Goal: Transaction & Acquisition: Subscribe to service/newsletter

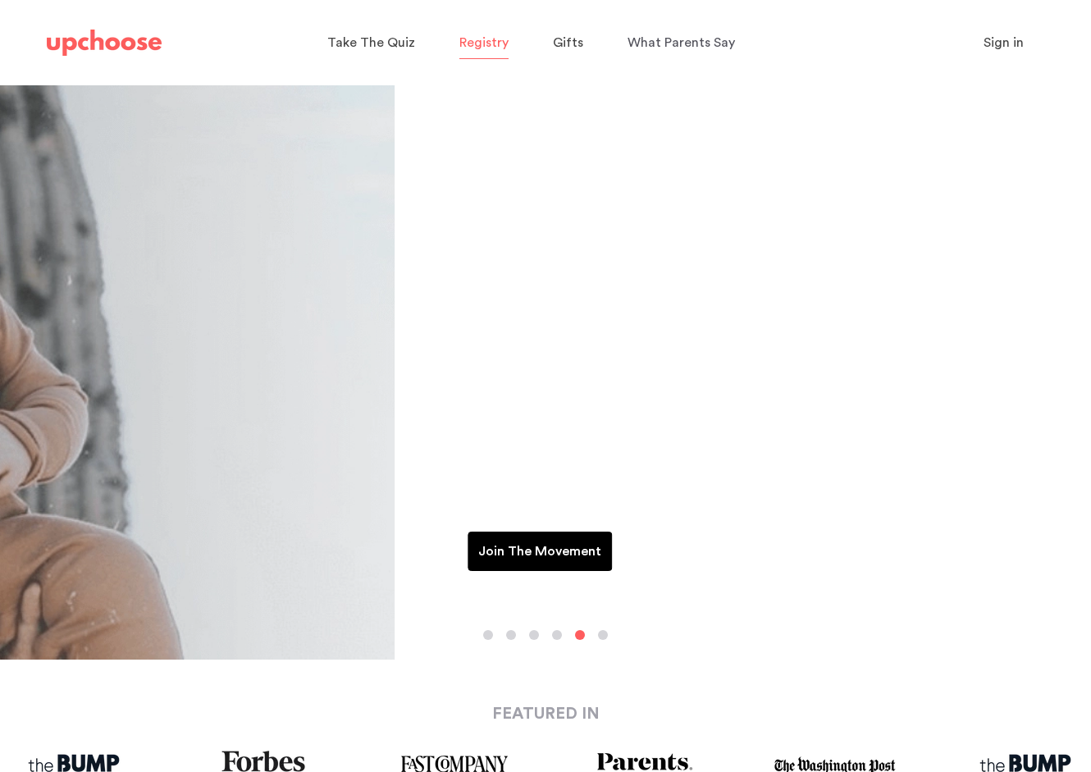
click at [471, 42] on span "Registry" at bounding box center [483, 42] width 49 height 13
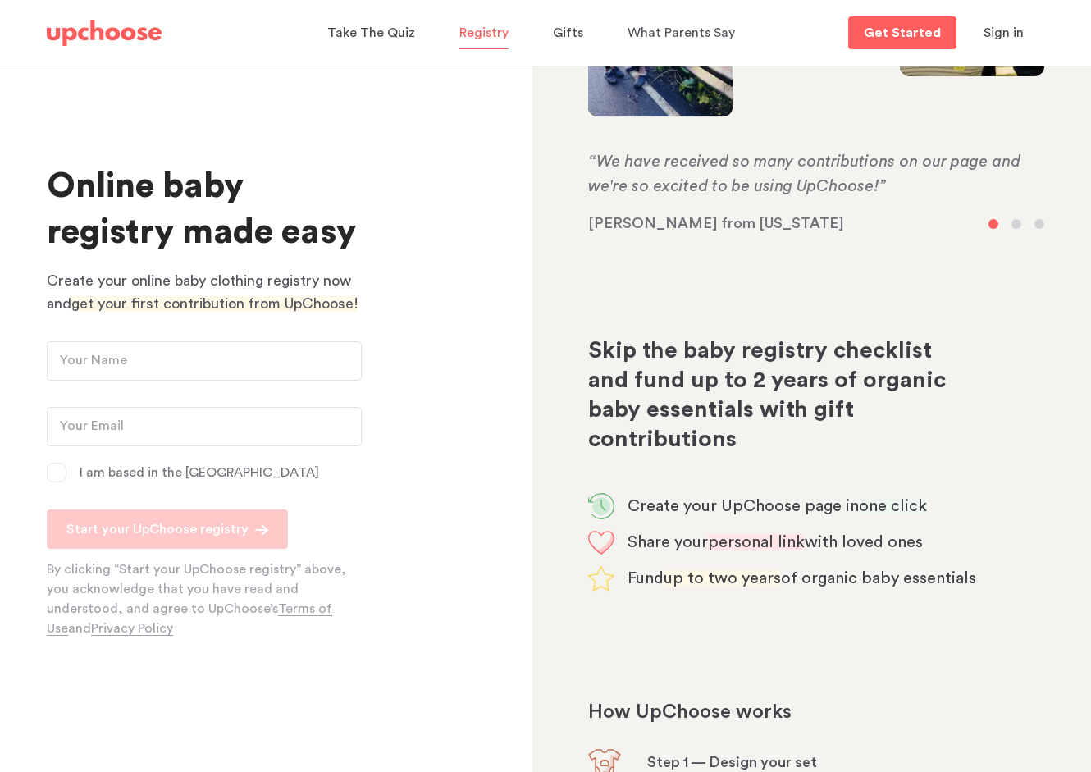
scroll to position [340, 0]
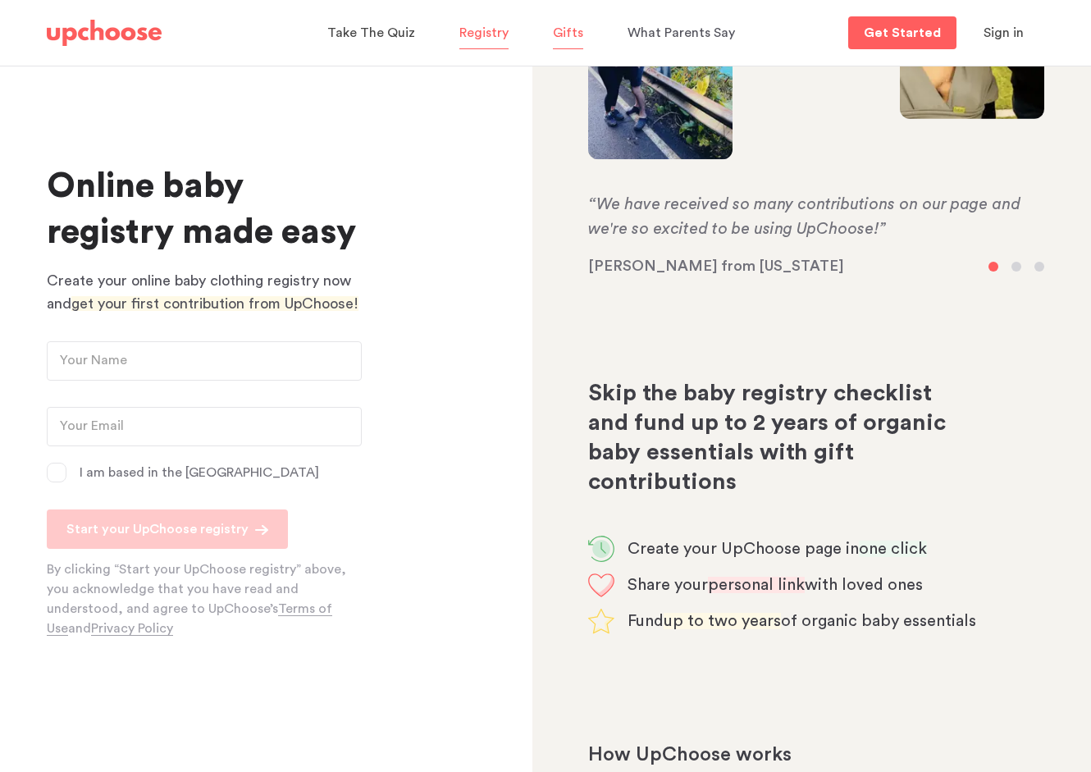
click at [558, 37] on span "Gifts" at bounding box center [568, 32] width 30 height 13
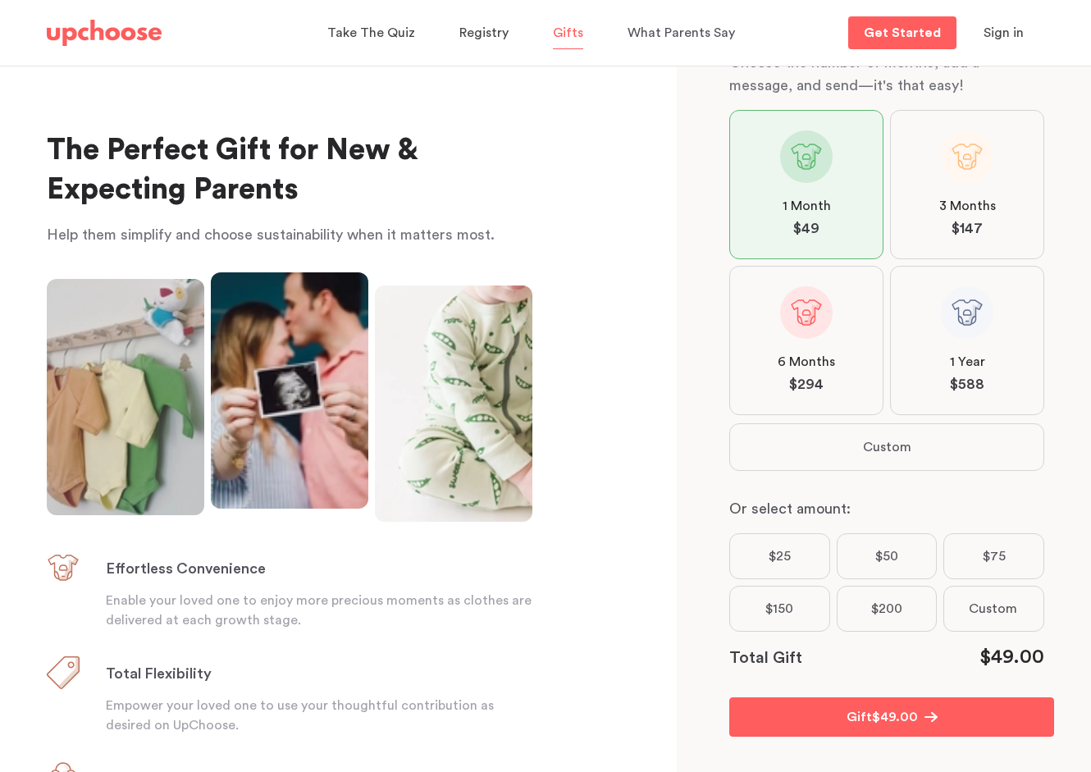
scroll to position [163, 0]
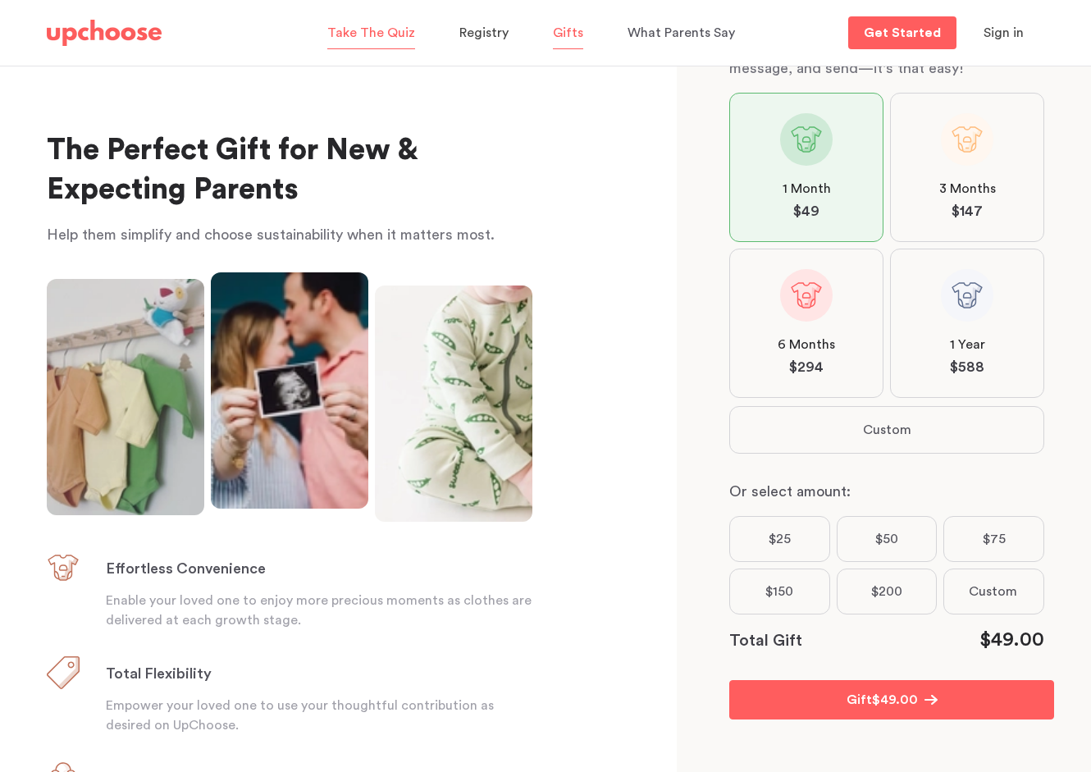
click at [414, 34] on span "Take The Quiz" at bounding box center [371, 32] width 88 height 13
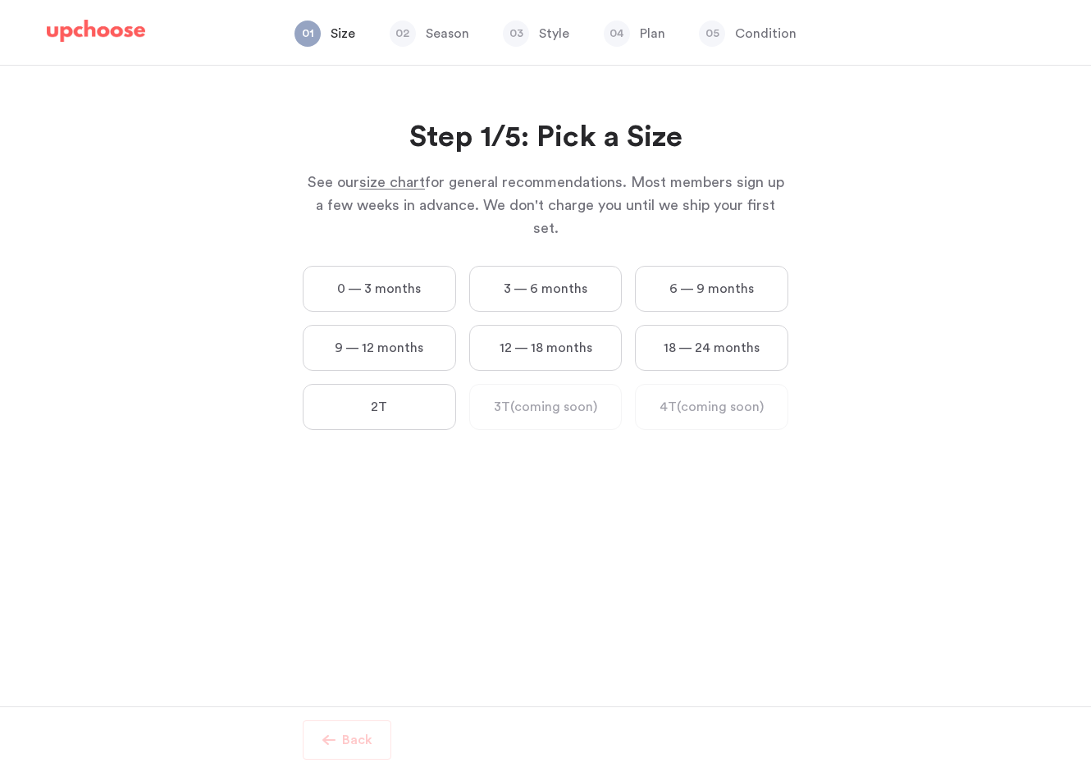
click at [382, 266] on label "0 — 3 months" at bounding box center [379, 289] width 153 height 46
click at [0, 0] on months "0 — 3 months" at bounding box center [0, 0] width 0 height 0
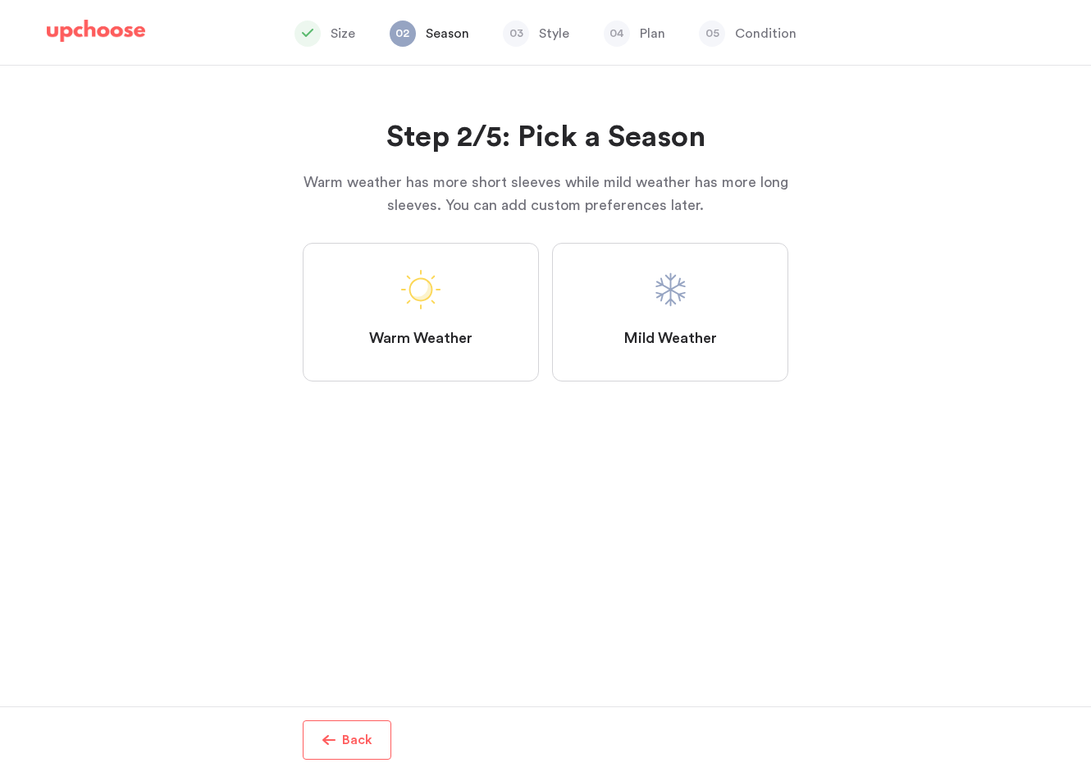
click at [604, 288] on label "Mild Weather" at bounding box center [670, 312] width 236 height 139
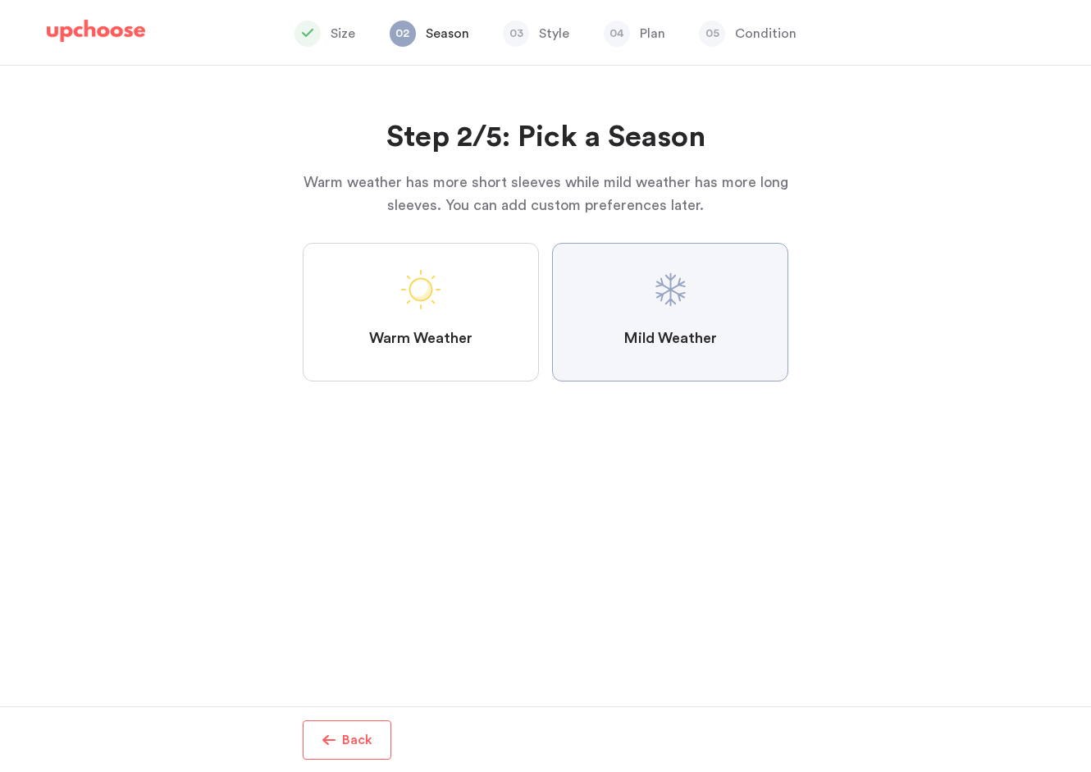
click at [0, 0] on Weather "Mild Weather" at bounding box center [0, 0] width 0 height 0
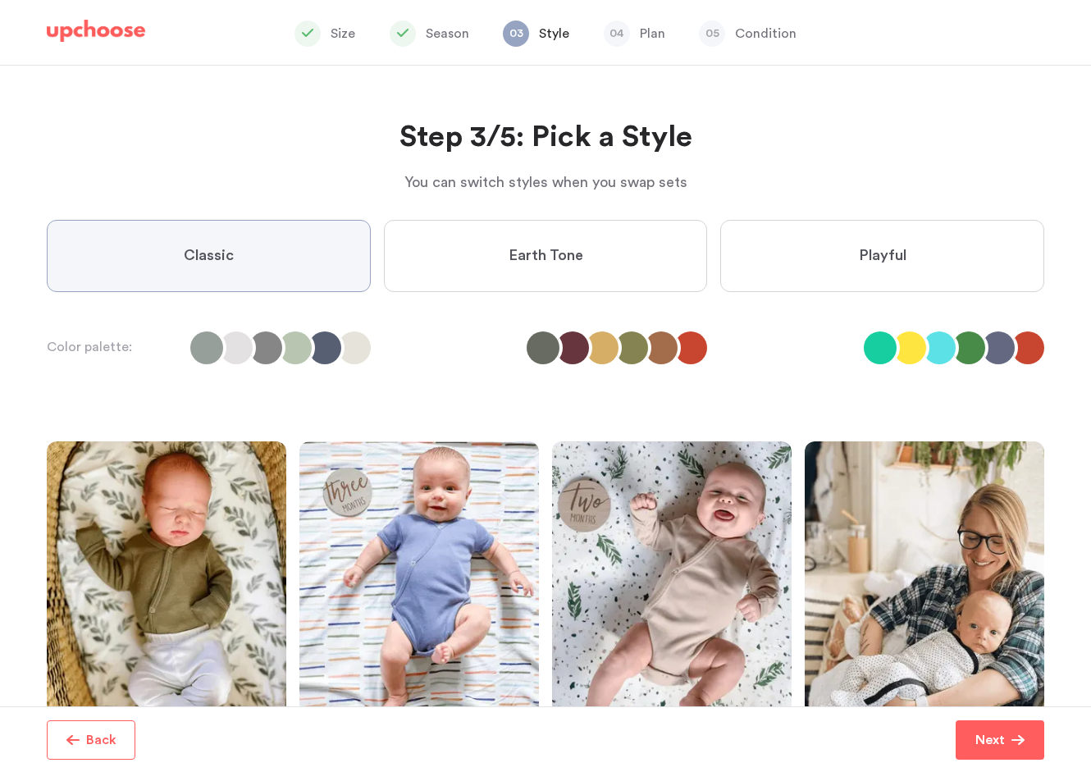
click at [475, 265] on label "Earth Tone" at bounding box center [546, 256] width 324 height 72
click at [0, 0] on Tone "Earth Tone" at bounding box center [0, 0] width 0 height 0
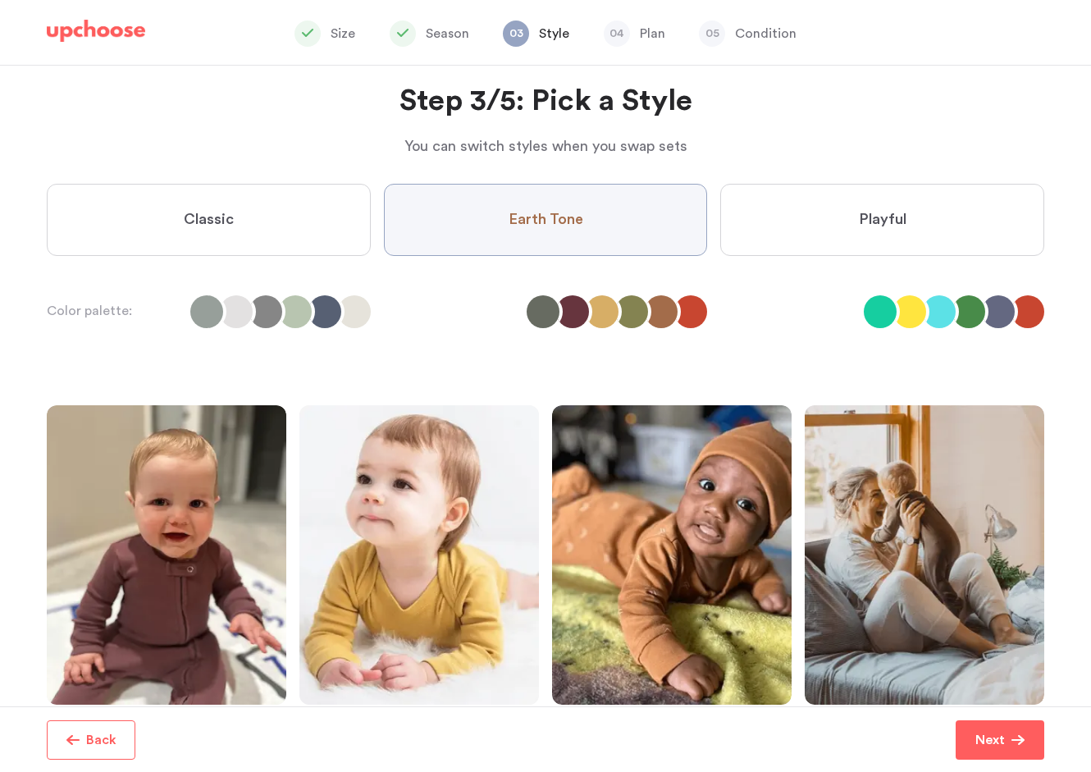
scroll to position [61, 0]
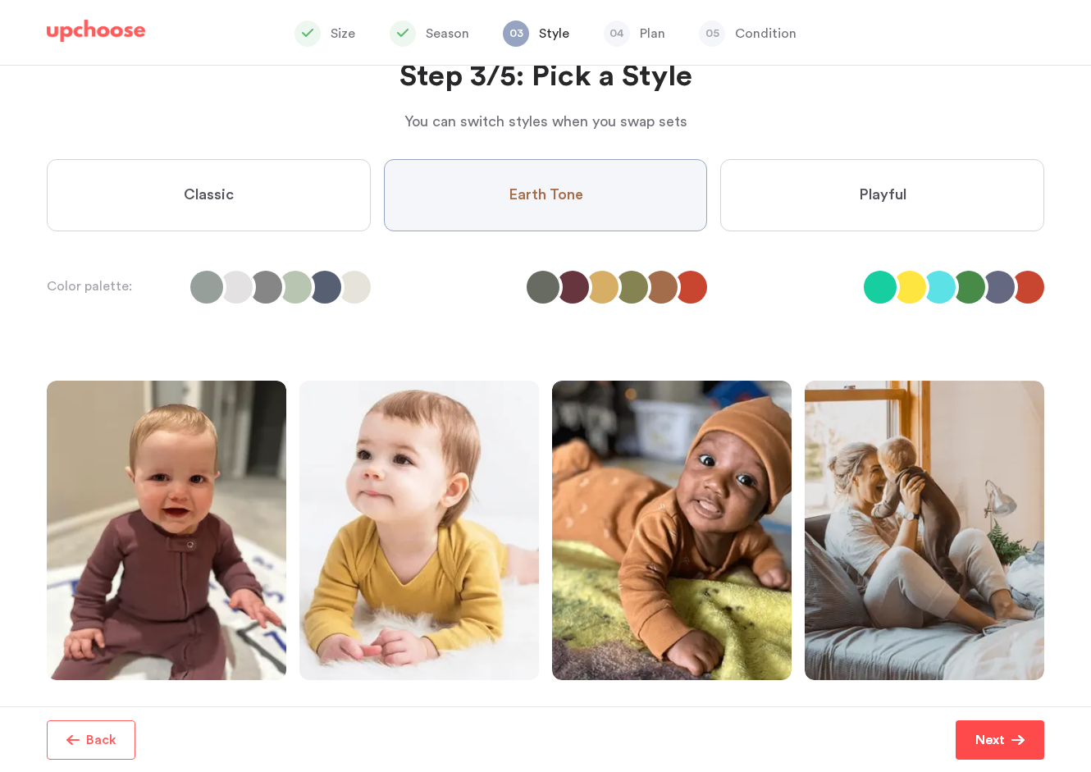
click at [1001, 741] on p "Next" at bounding box center [991, 740] width 30 height 20
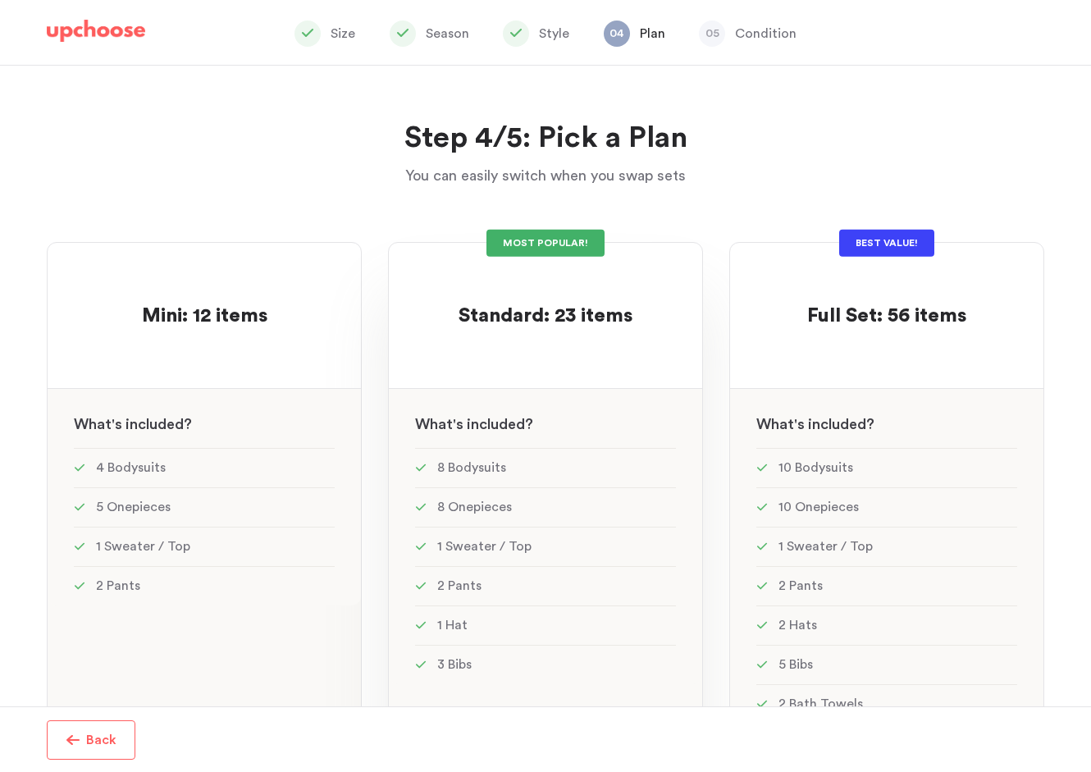
click at [551, 309] on span "Standard: 23 items" at bounding box center [546, 316] width 174 height 20
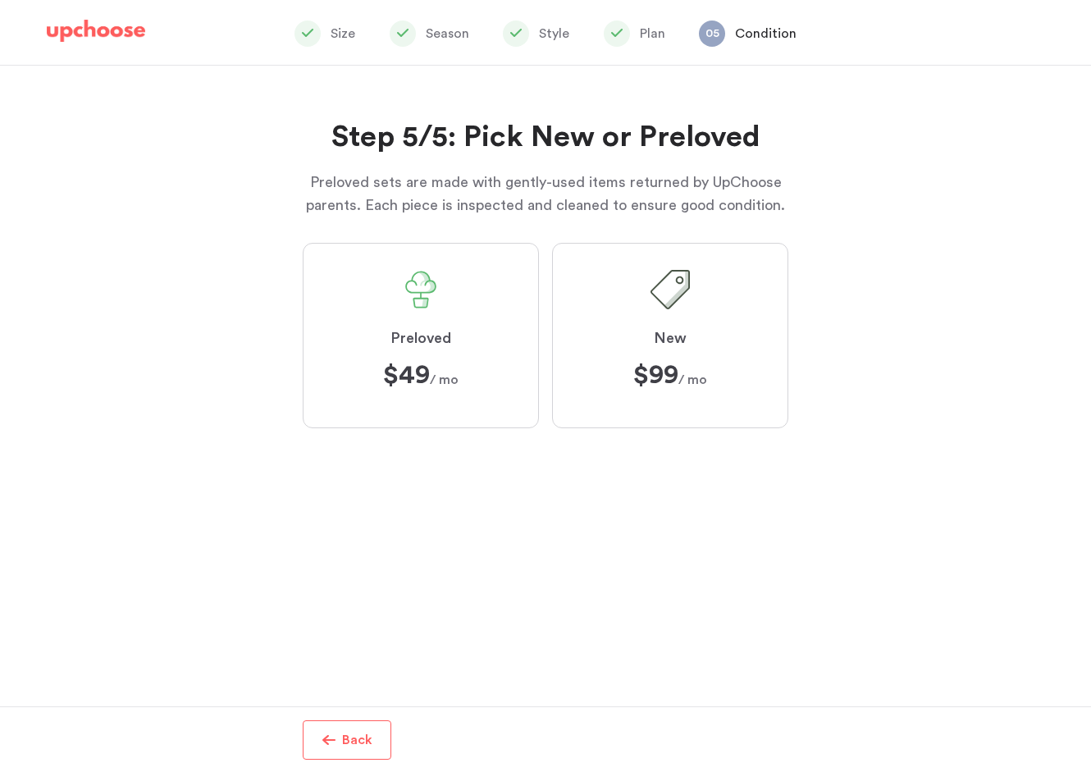
click at [504, 341] on label "Preloved $49 $49 / mo" at bounding box center [421, 335] width 236 height 185
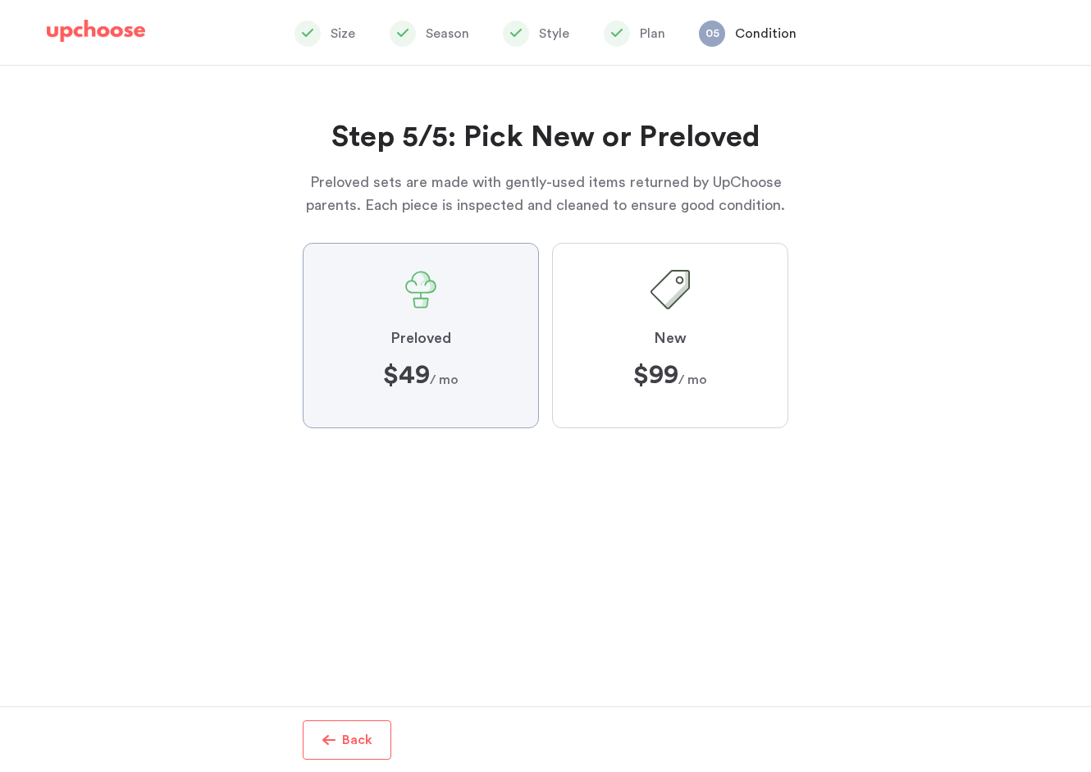
click at [0, 0] on input "Preloved $49 $49 / mo" at bounding box center [0, 0] width 0 height 0
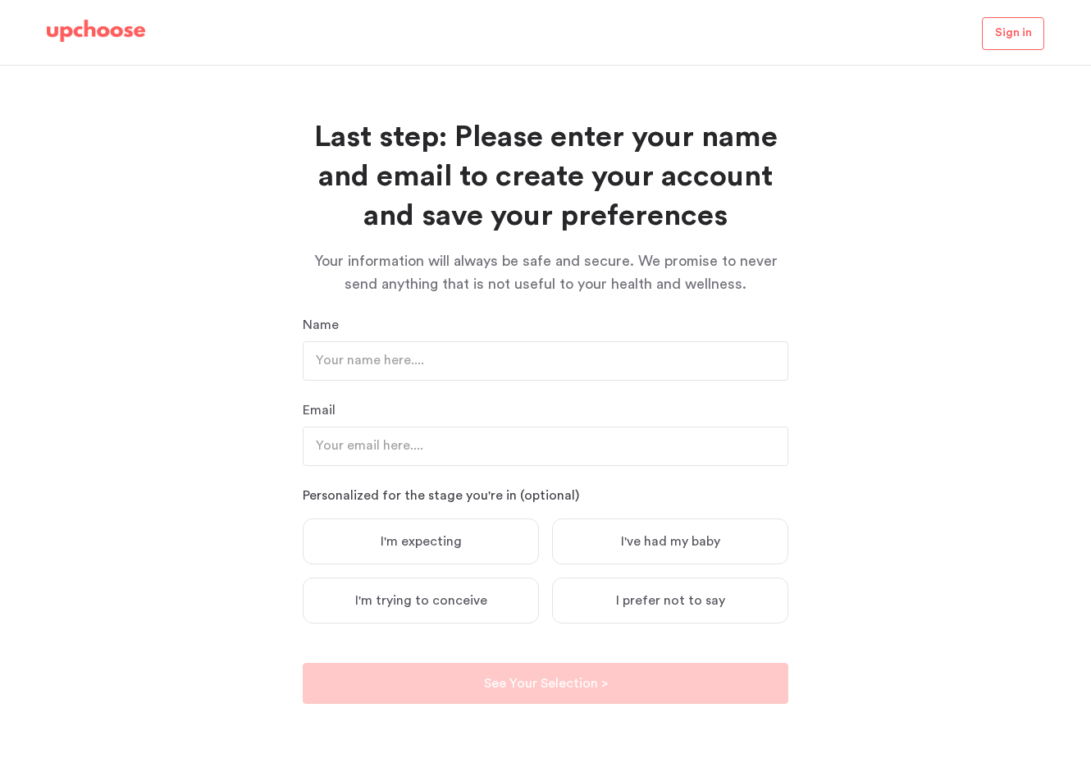
click at [100, 32] on img at bounding box center [96, 31] width 98 height 23
